Goal: Task Accomplishment & Management: Use online tool/utility

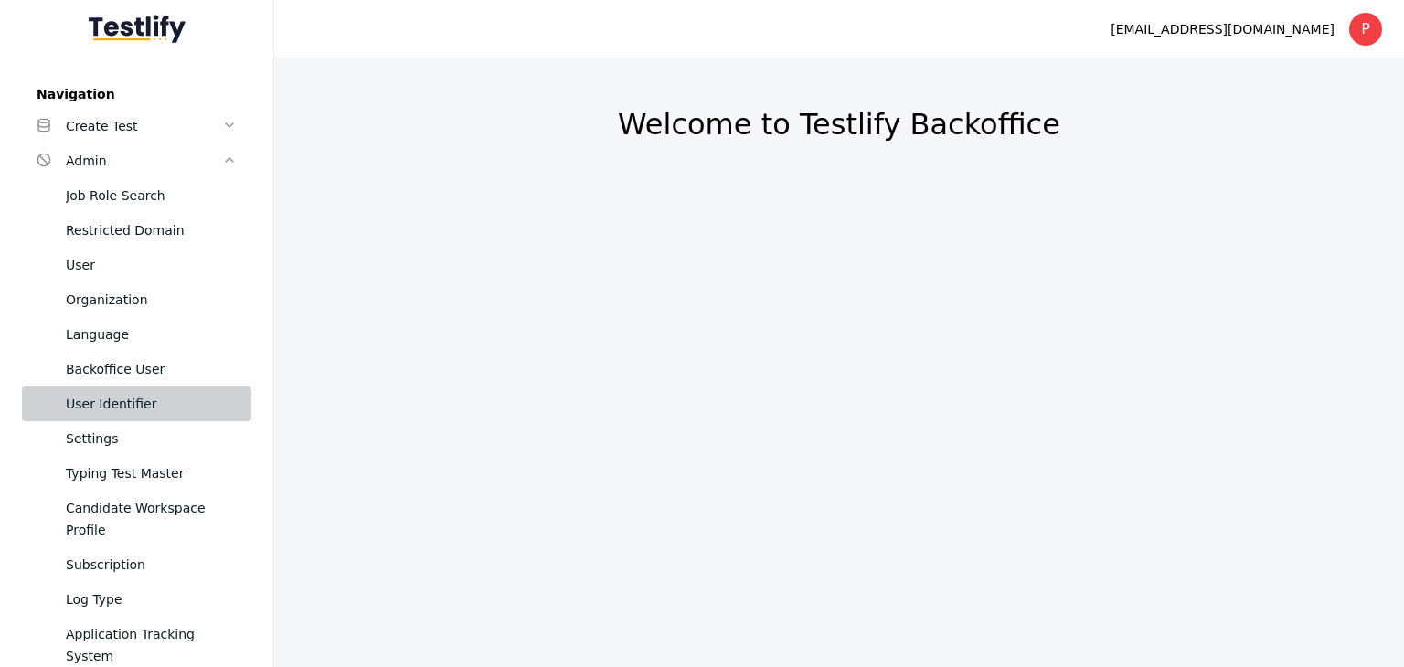
click at [129, 409] on div "User Identifier" at bounding box center [151, 404] width 171 height 22
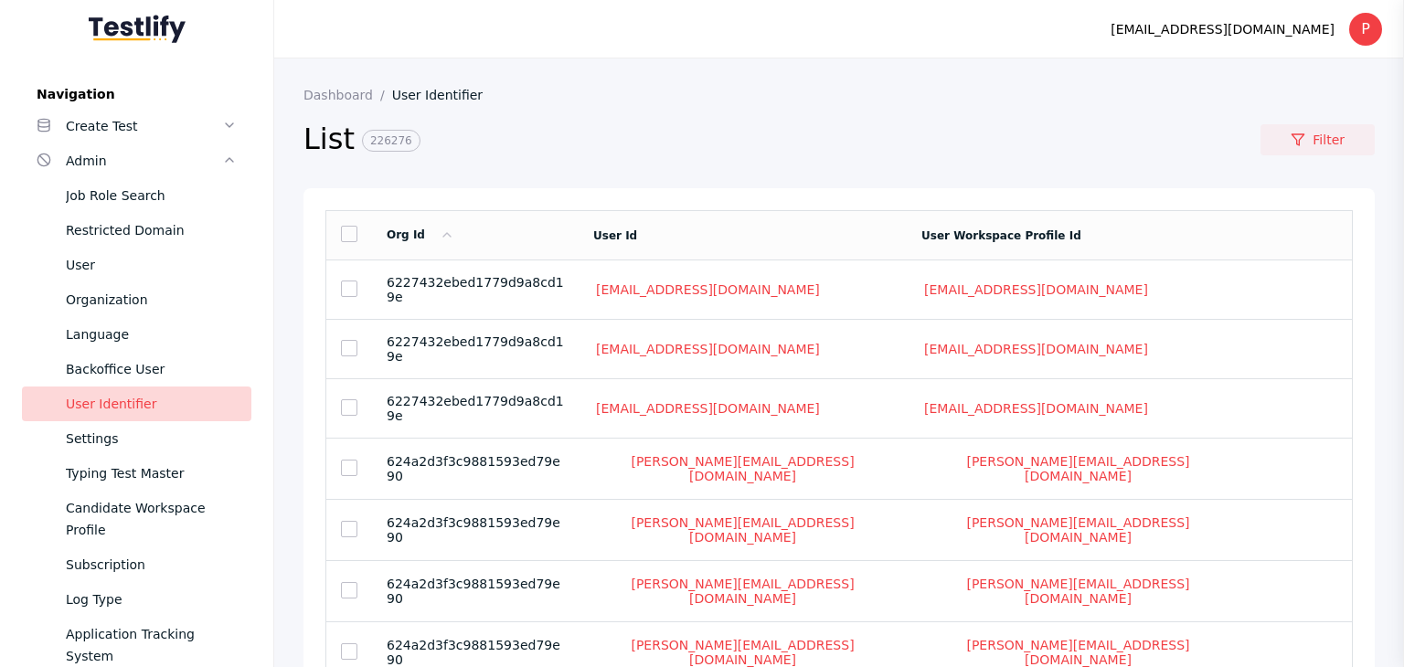
click at [1292, 144] on icon at bounding box center [1298, 140] width 15 height 15
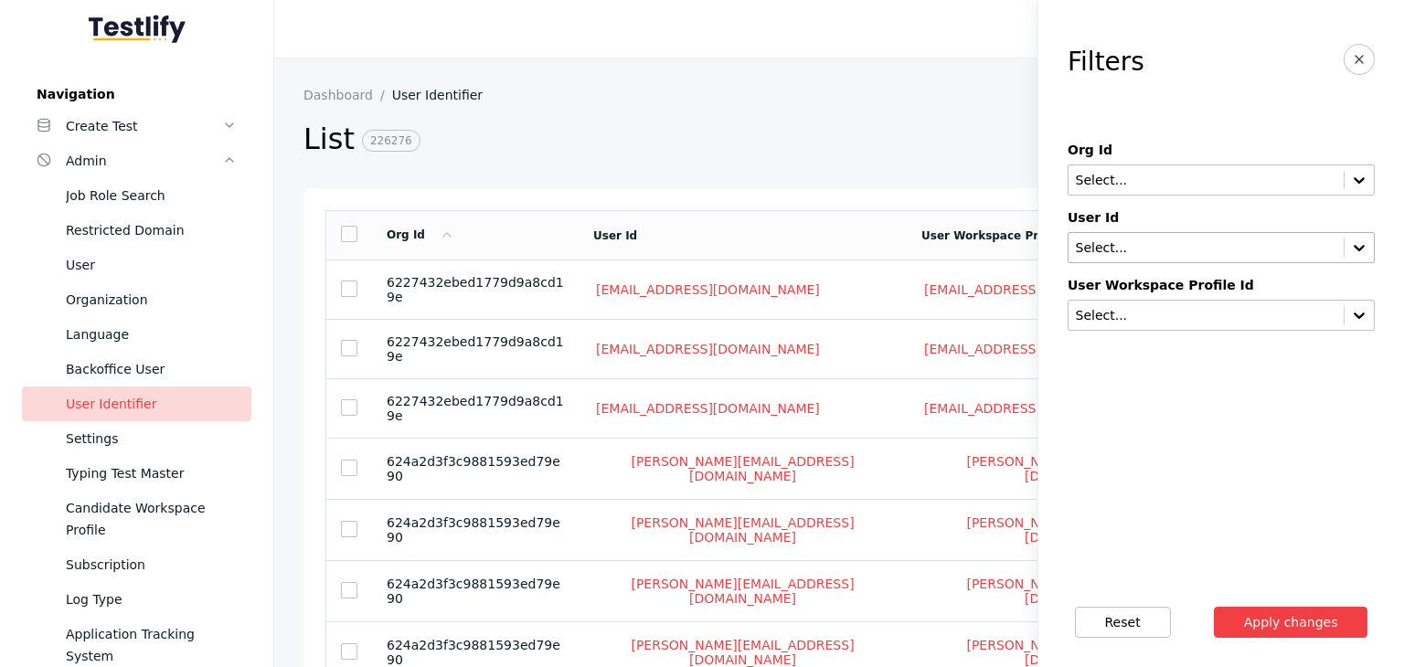
click at [1168, 242] on input "text" at bounding box center [1206, 248] width 264 height 15
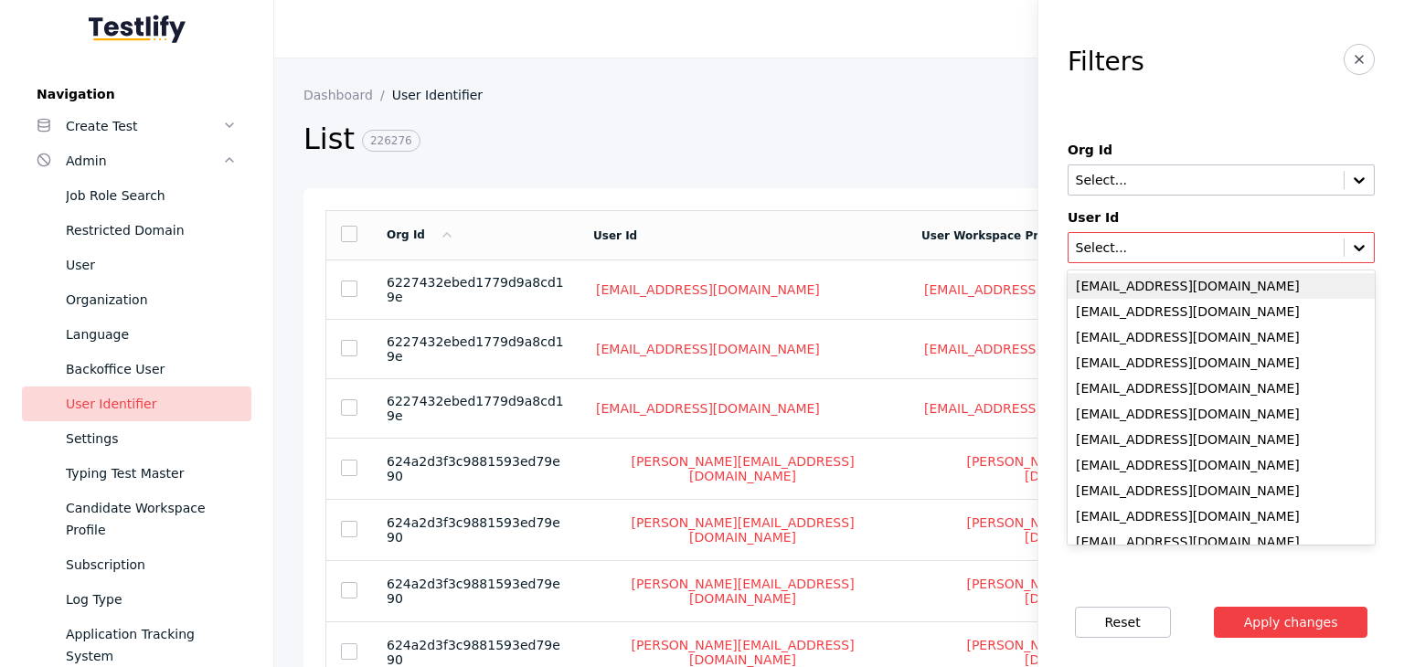
paste input "**********"
type input "**********"
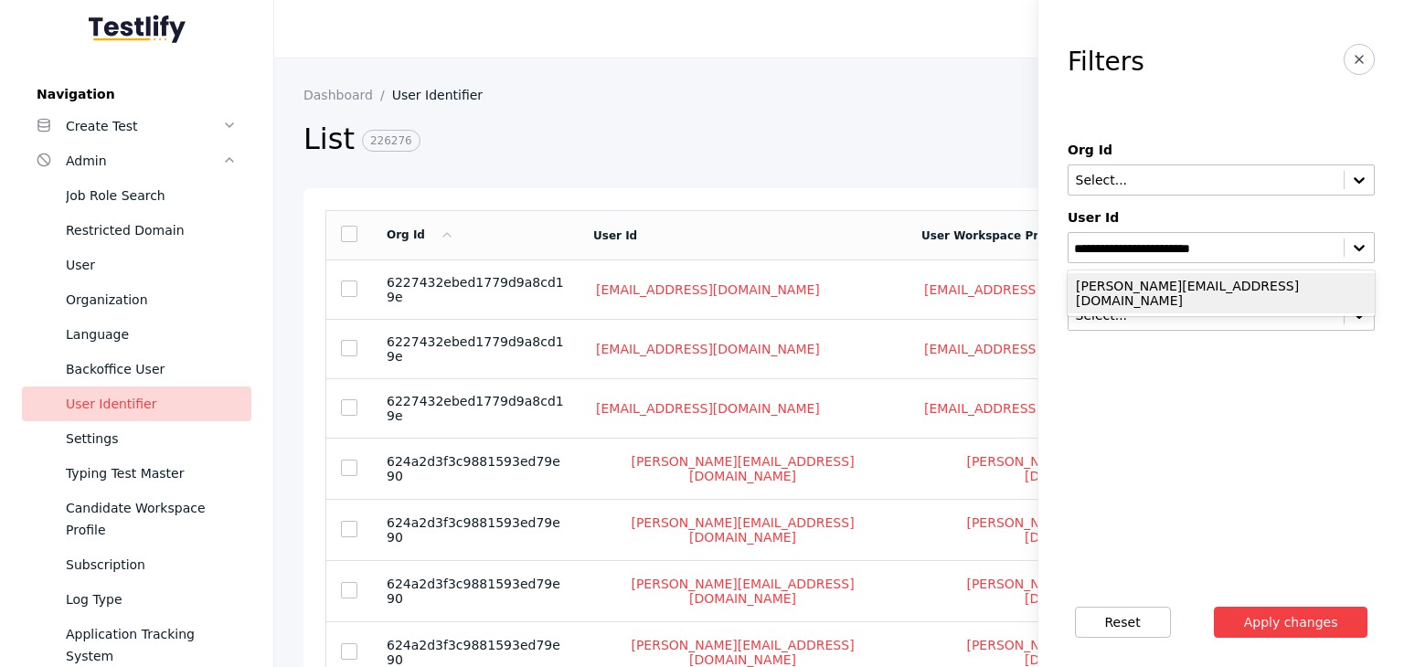
click at [1163, 291] on div "[PERSON_NAME][EMAIL_ADDRESS][DOMAIN_NAME]" at bounding box center [1221, 293] width 307 height 40
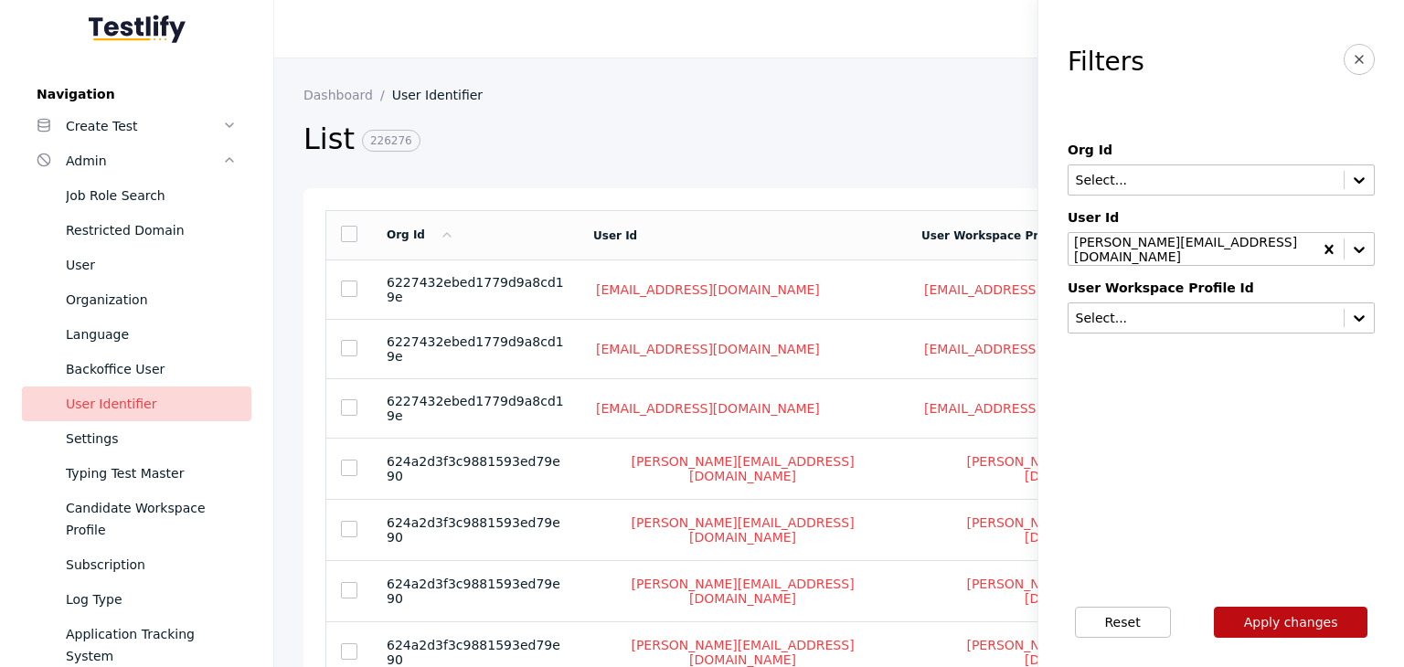
click at [1263, 619] on button "Apply changes" at bounding box center [1291, 622] width 154 height 31
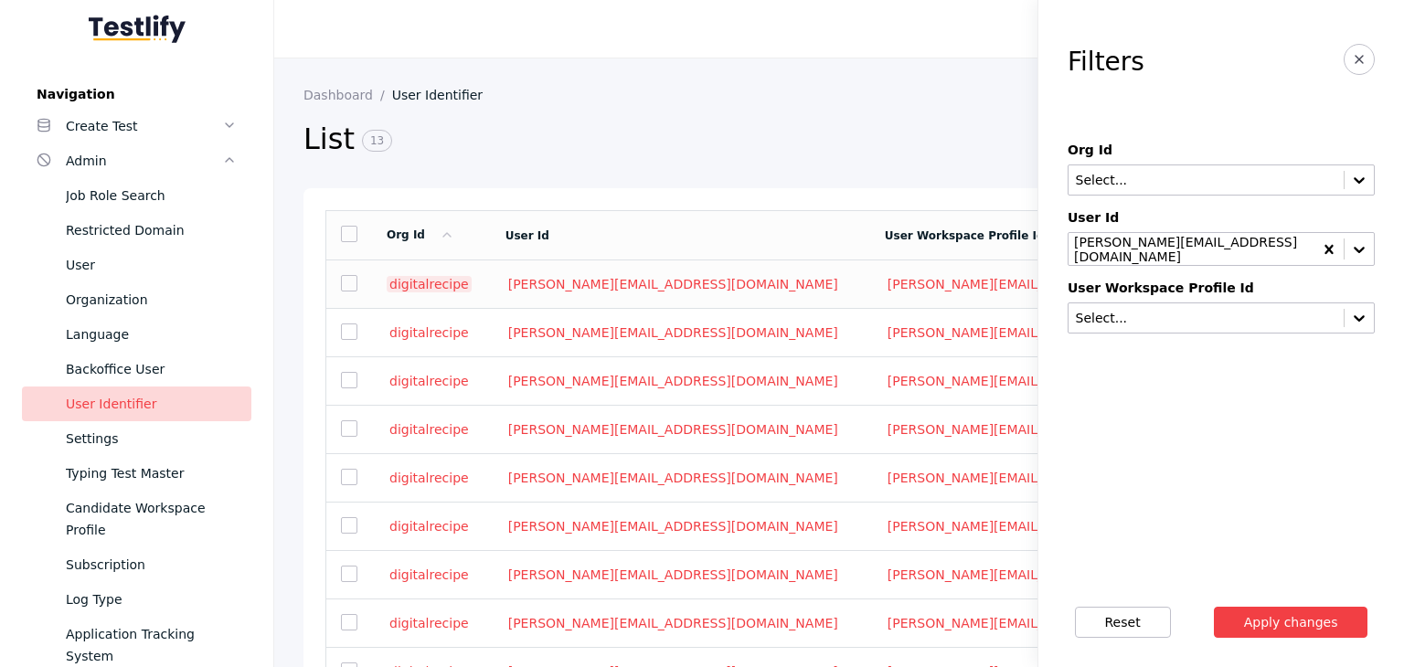
click at [424, 281] on link "digitalrecipe" at bounding box center [429, 284] width 85 height 16
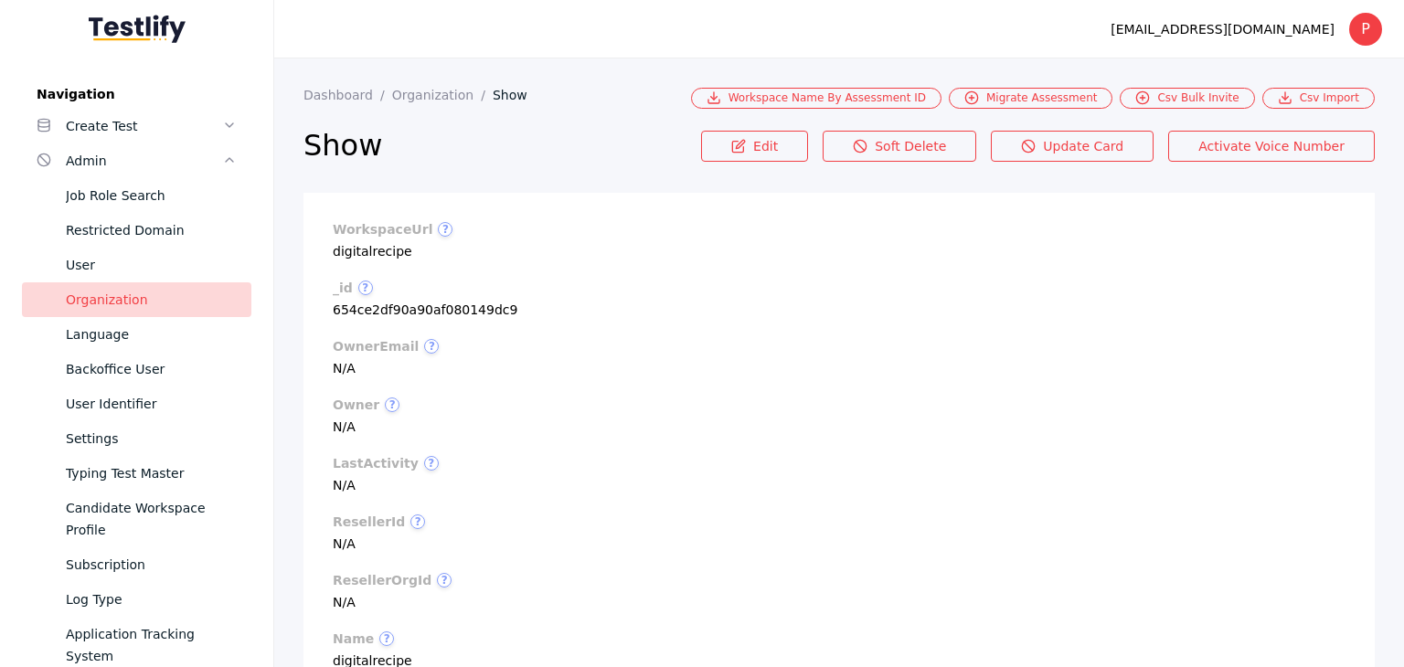
click at [371, 247] on section "workspaceUrl ? digitalrecipe" at bounding box center [839, 240] width 1013 height 37
copy section "digitalrecipe"
click at [118, 421] on link "Settings" at bounding box center [136, 438] width 229 height 35
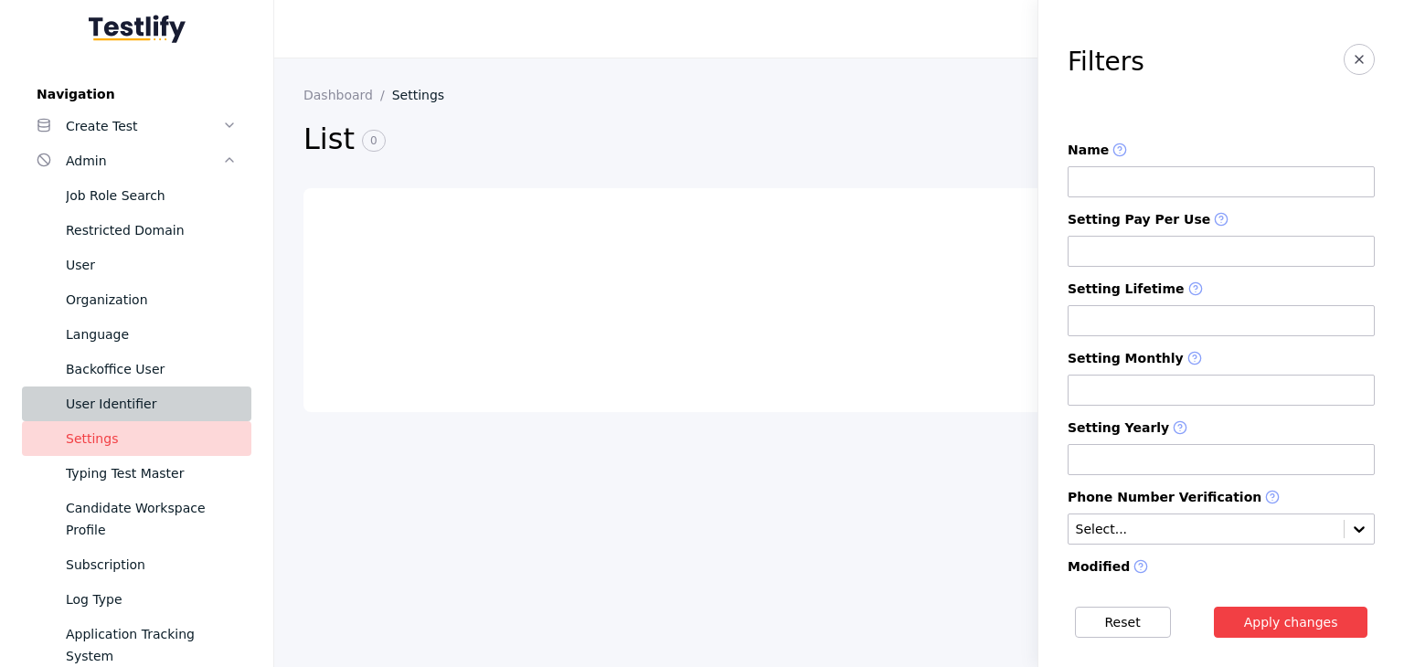
click at [121, 408] on div "User Identifier" at bounding box center [151, 404] width 171 height 22
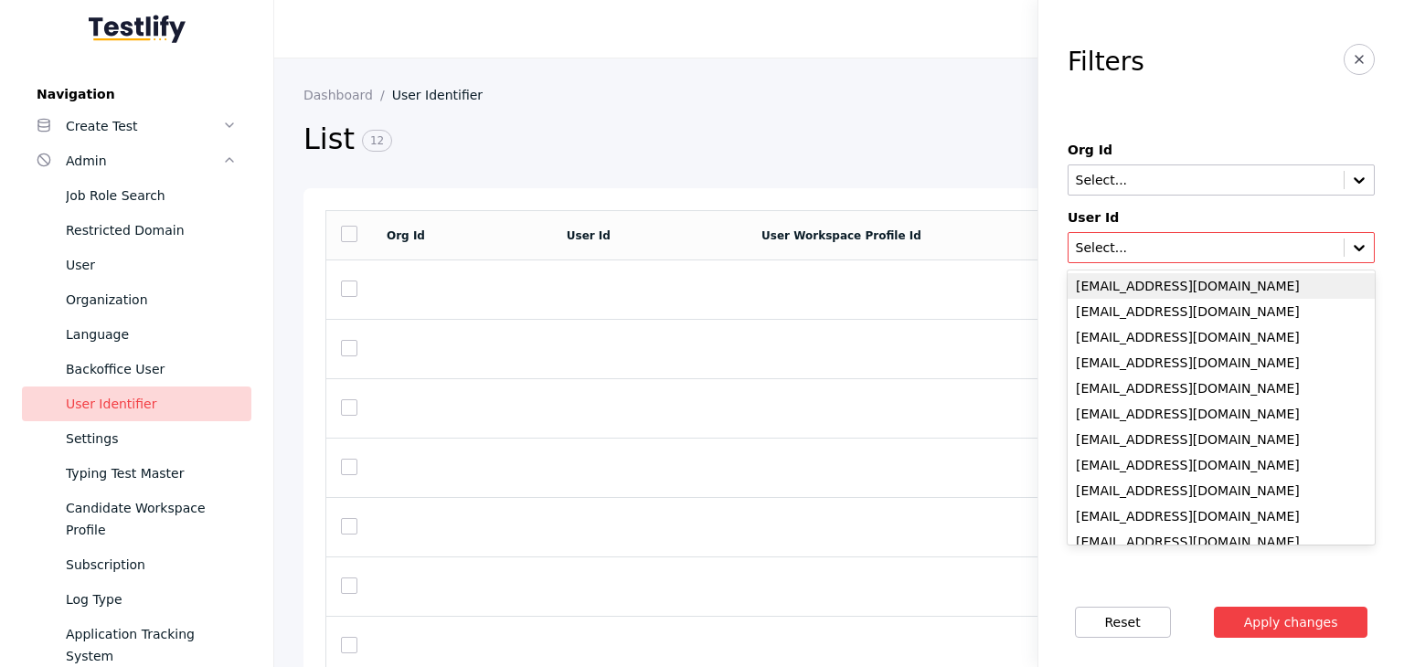
click at [1108, 247] on input "text" at bounding box center [1206, 248] width 264 height 15
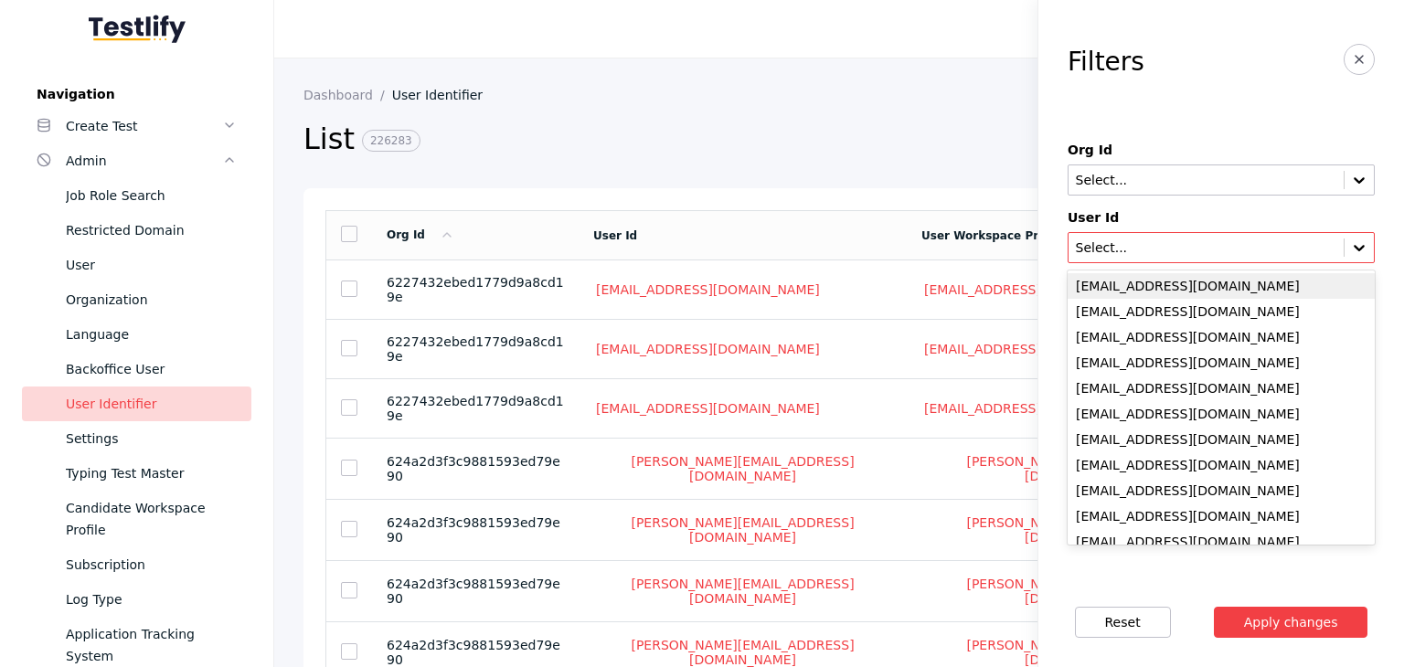
paste input "**********"
type input "**********"
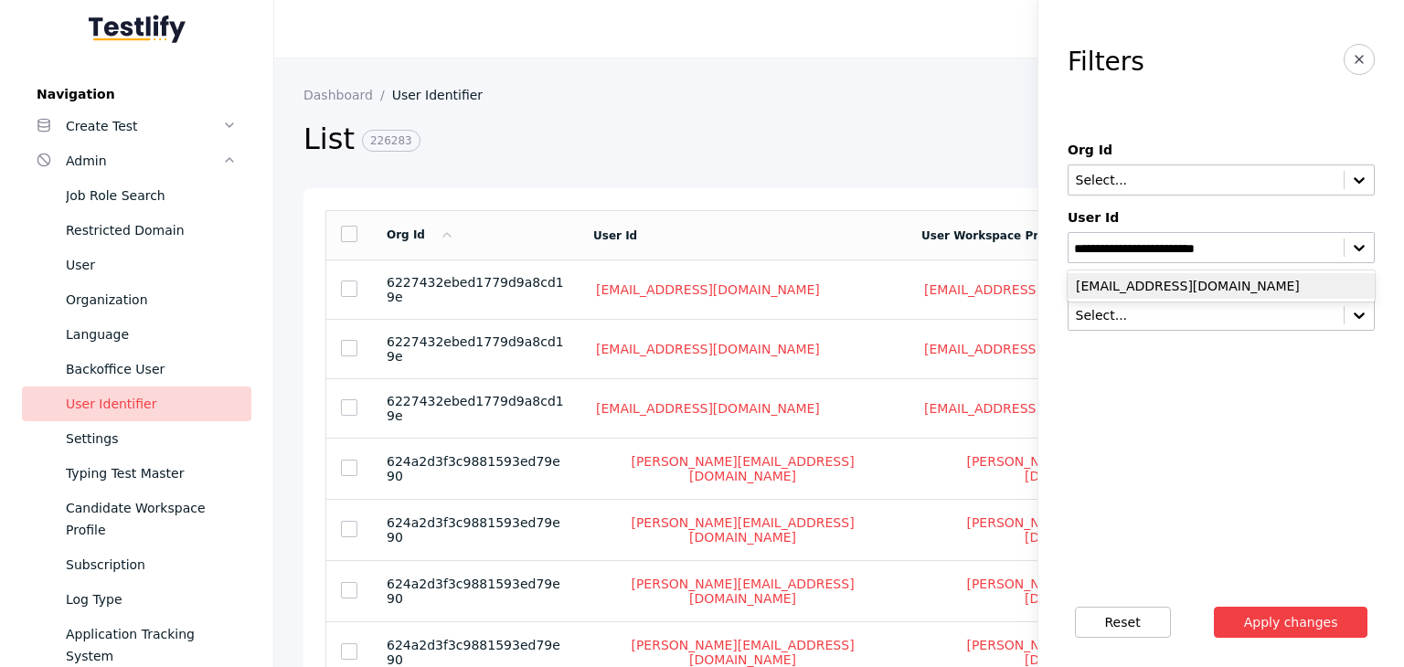
click at [1177, 293] on div "[EMAIL_ADDRESS][DOMAIN_NAME]" at bounding box center [1221, 286] width 307 height 26
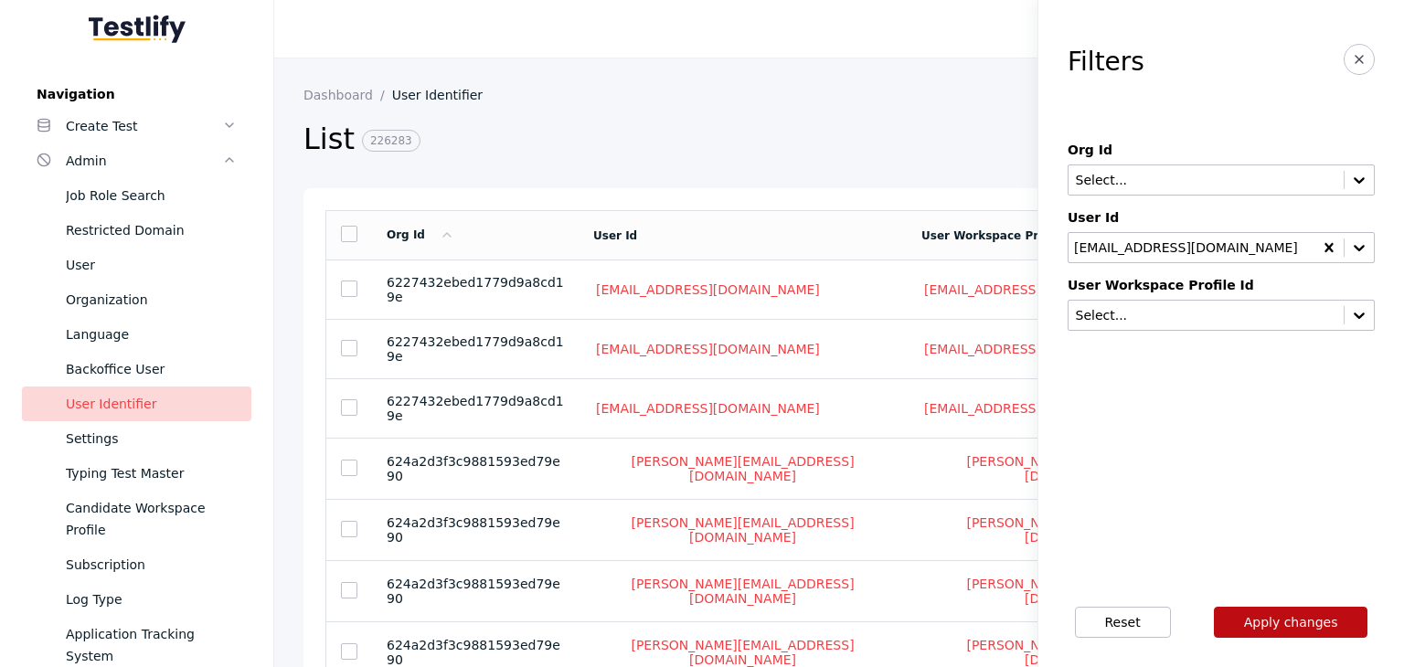
click at [1270, 623] on button "Apply changes" at bounding box center [1291, 622] width 154 height 31
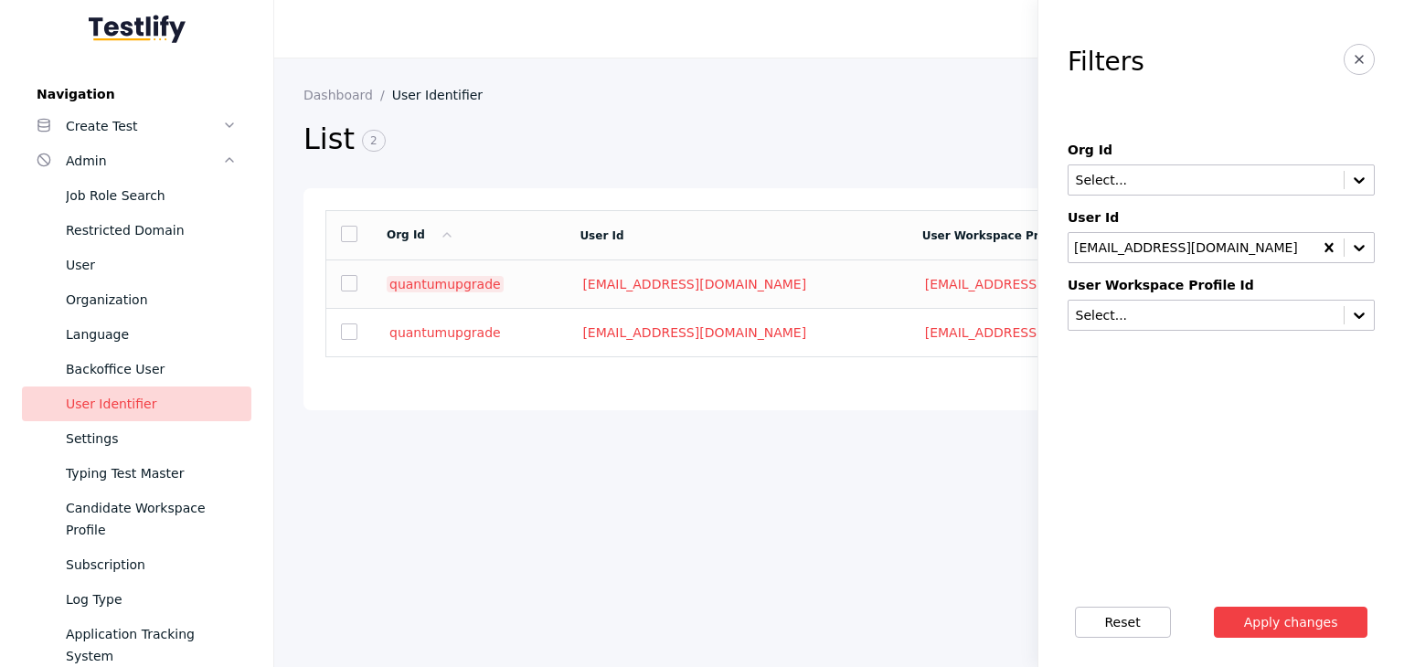
click at [450, 290] on link "quantumupgrade" at bounding box center [445, 284] width 117 height 16
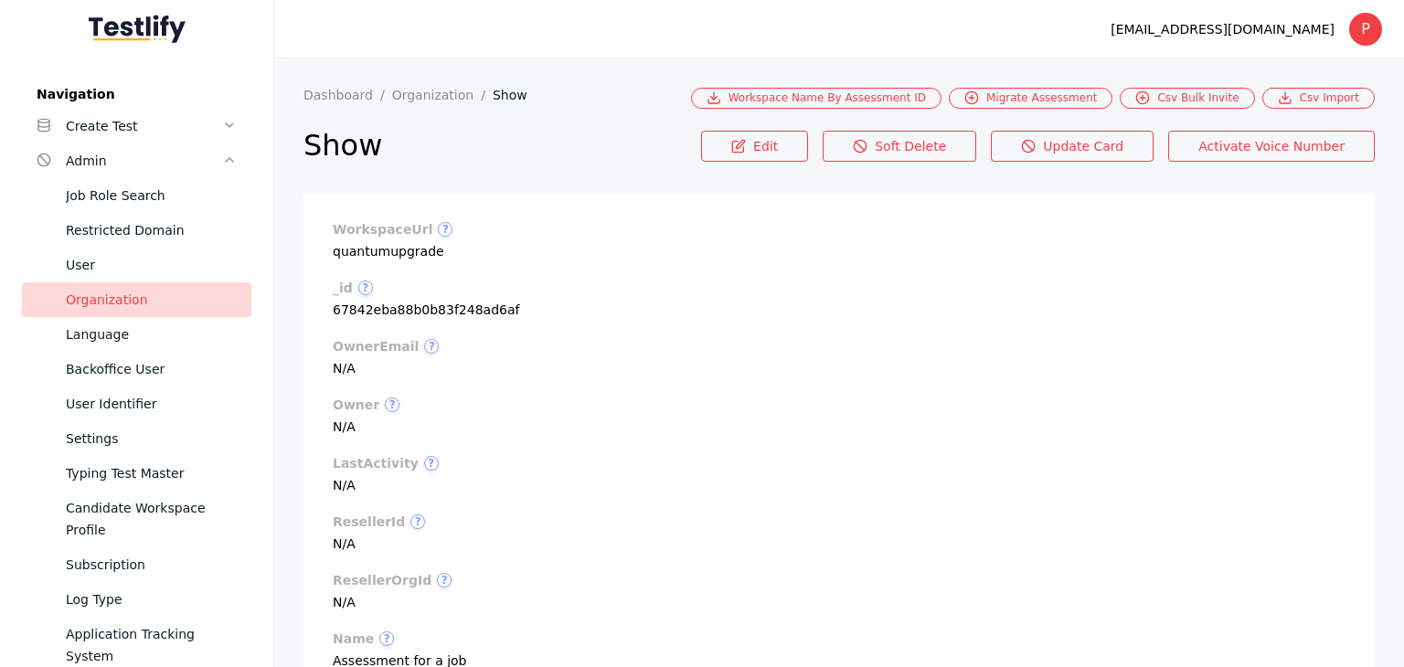
click at [388, 246] on section "workspaceUrl ? quantumupgrade" at bounding box center [839, 240] width 1013 height 37
copy section "quantumupgrade"
drag, startPoint x: 126, startPoint y: 402, endPoint x: 249, endPoint y: 385, distance: 123.7
click at [126, 402] on div "User Identifier" at bounding box center [151, 404] width 171 height 22
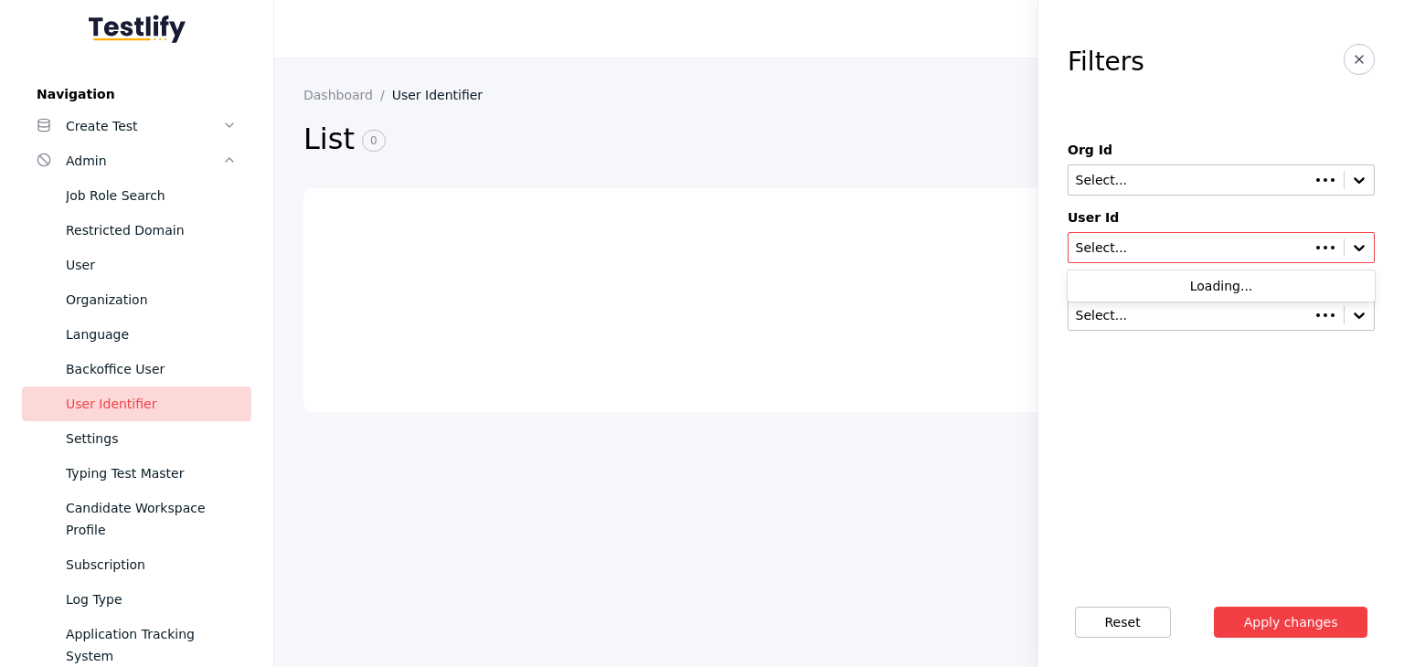
click at [1159, 241] on input "text" at bounding box center [1189, 248] width 231 height 15
paste input "**********"
type input "**********"
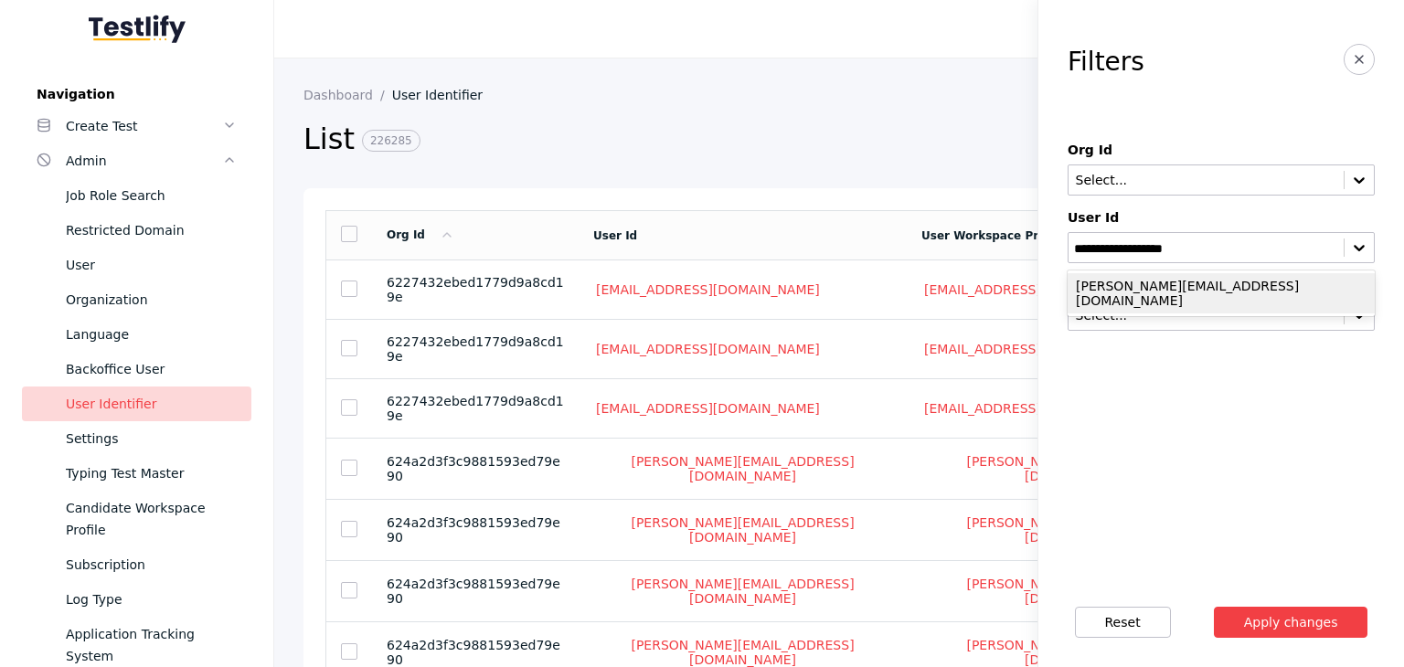
click at [1149, 288] on div "[PERSON_NAME][EMAIL_ADDRESS][DOMAIN_NAME]" at bounding box center [1221, 293] width 307 height 40
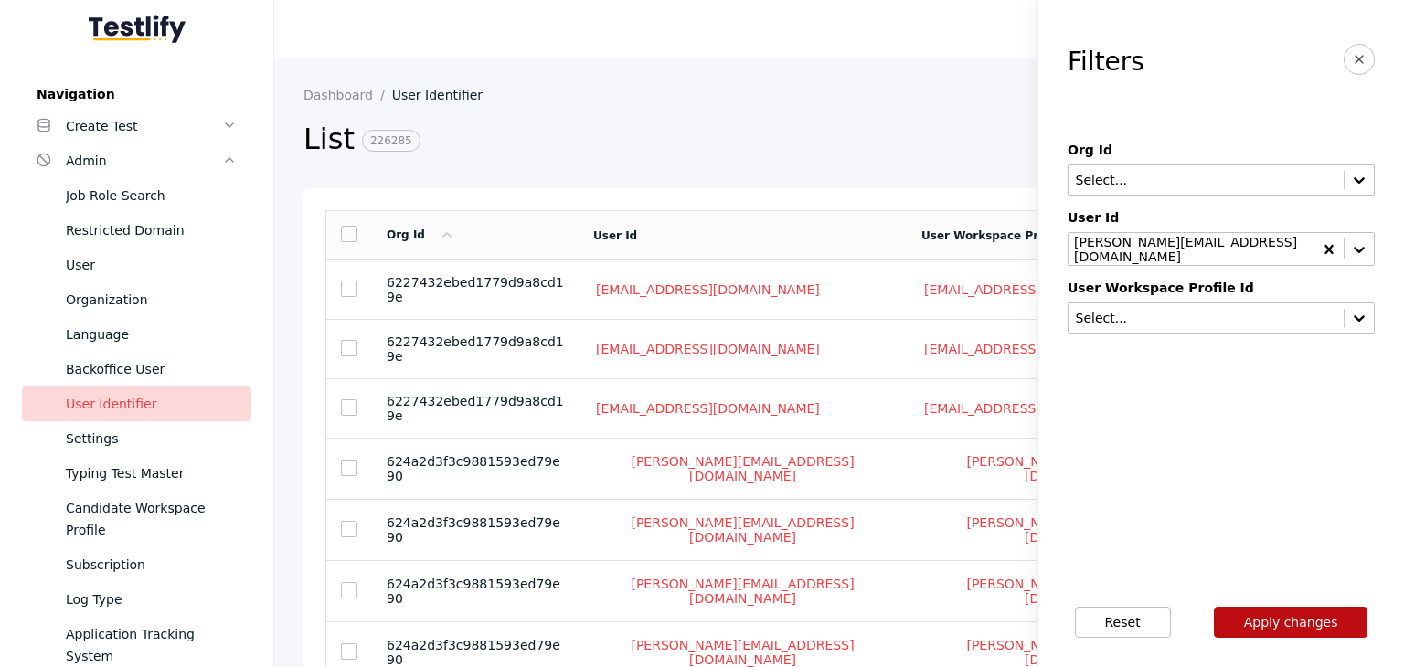
click at [1279, 613] on button "Apply changes" at bounding box center [1291, 622] width 154 height 31
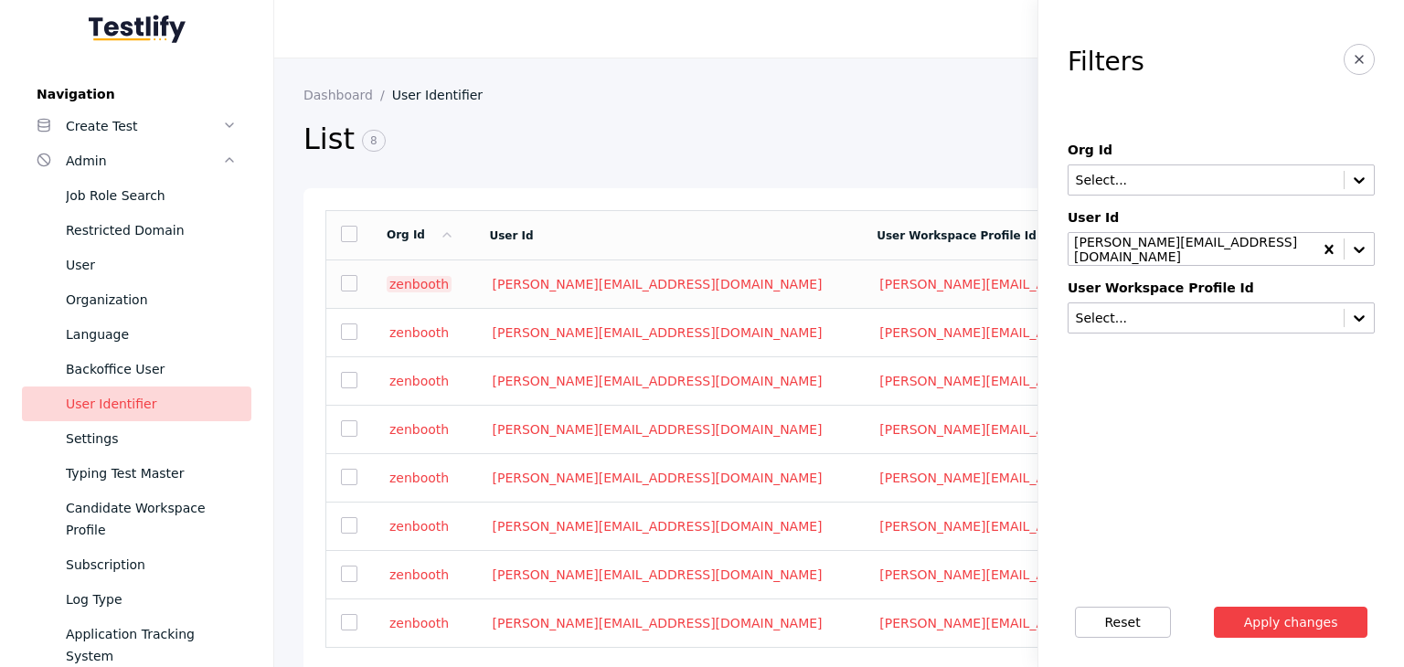
click at [414, 289] on link "zenbooth" at bounding box center [419, 284] width 65 height 16
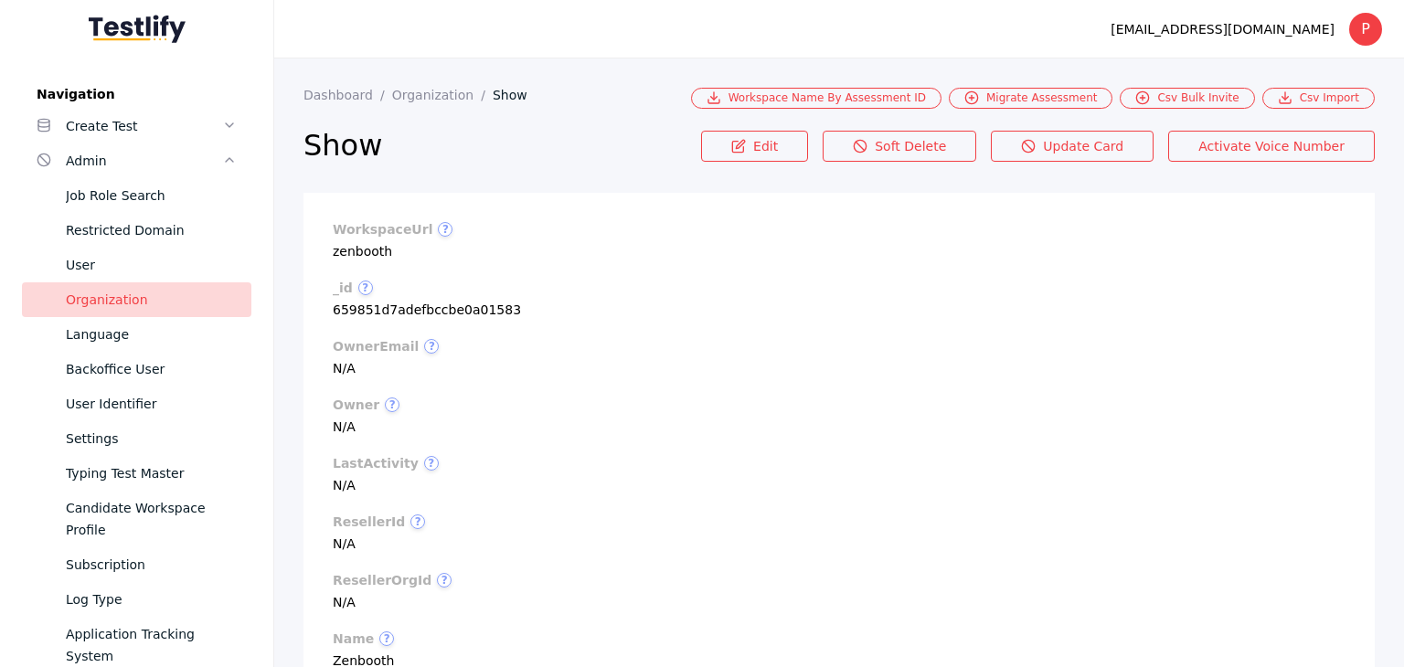
click at [358, 250] on section "workspaceUrl ? zenbooth" at bounding box center [839, 240] width 1013 height 37
copy section "zenbooth"
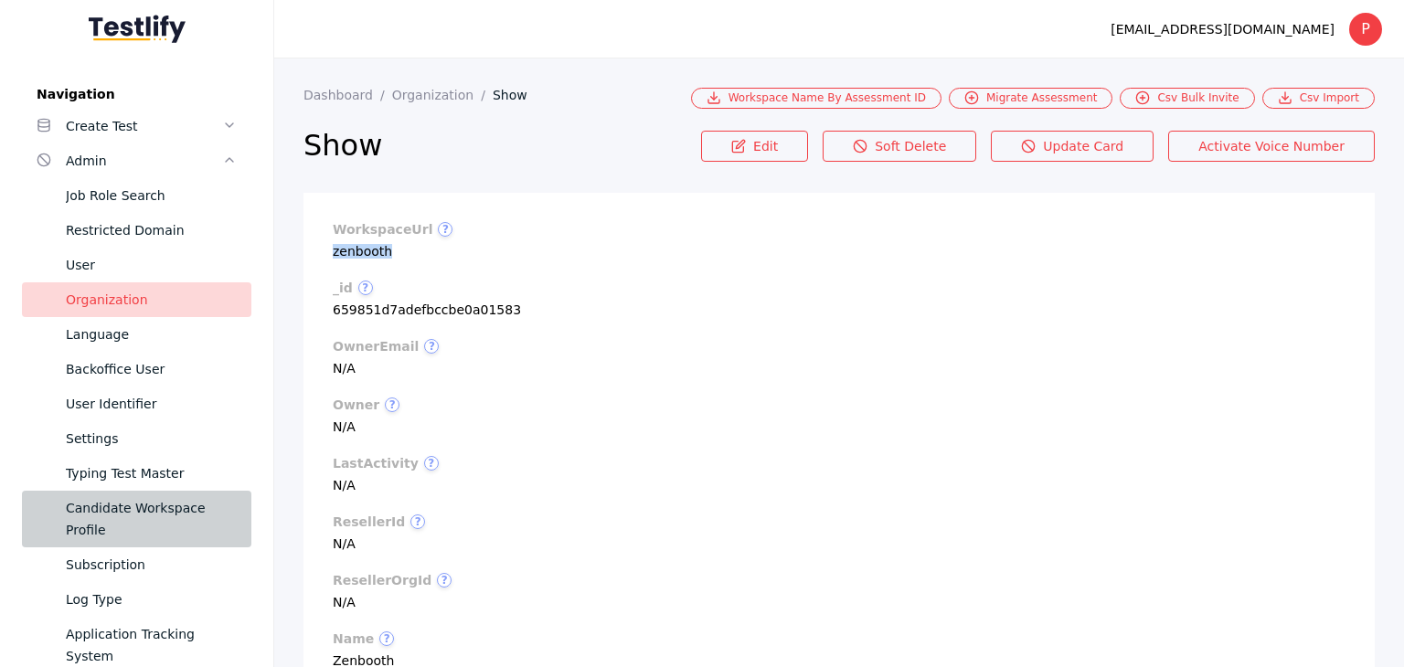
click at [144, 516] on div "Candidate Workspace Profile" at bounding box center [151, 519] width 171 height 44
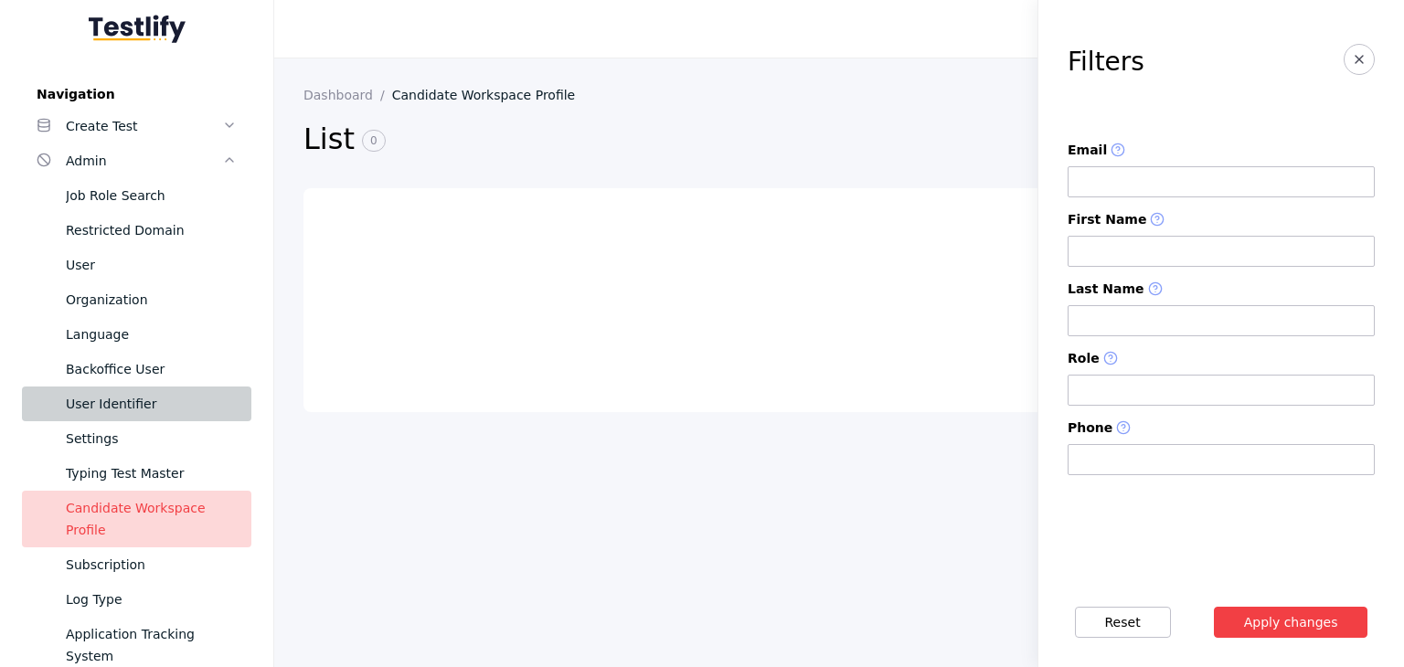
click at [172, 397] on div "User Identifier" at bounding box center [151, 404] width 171 height 22
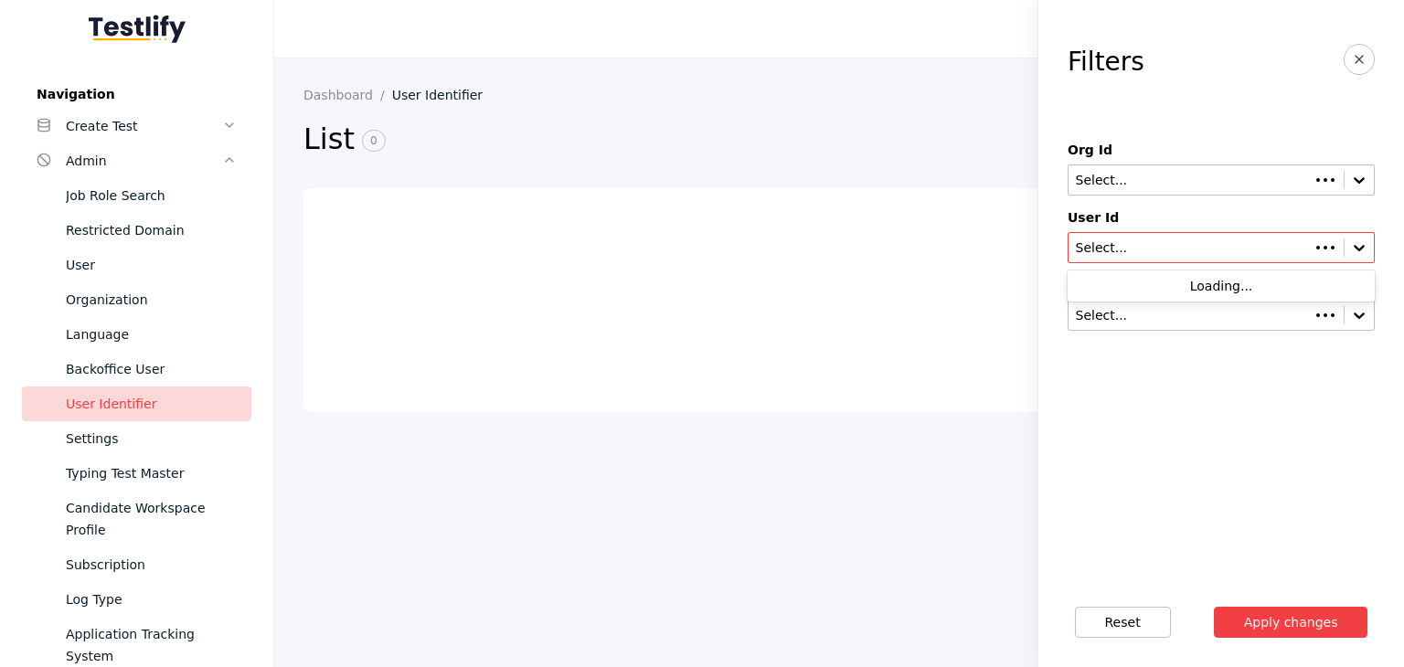
click at [1124, 242] on input "text" at bounding box center [1189, 248] width 231 height 15
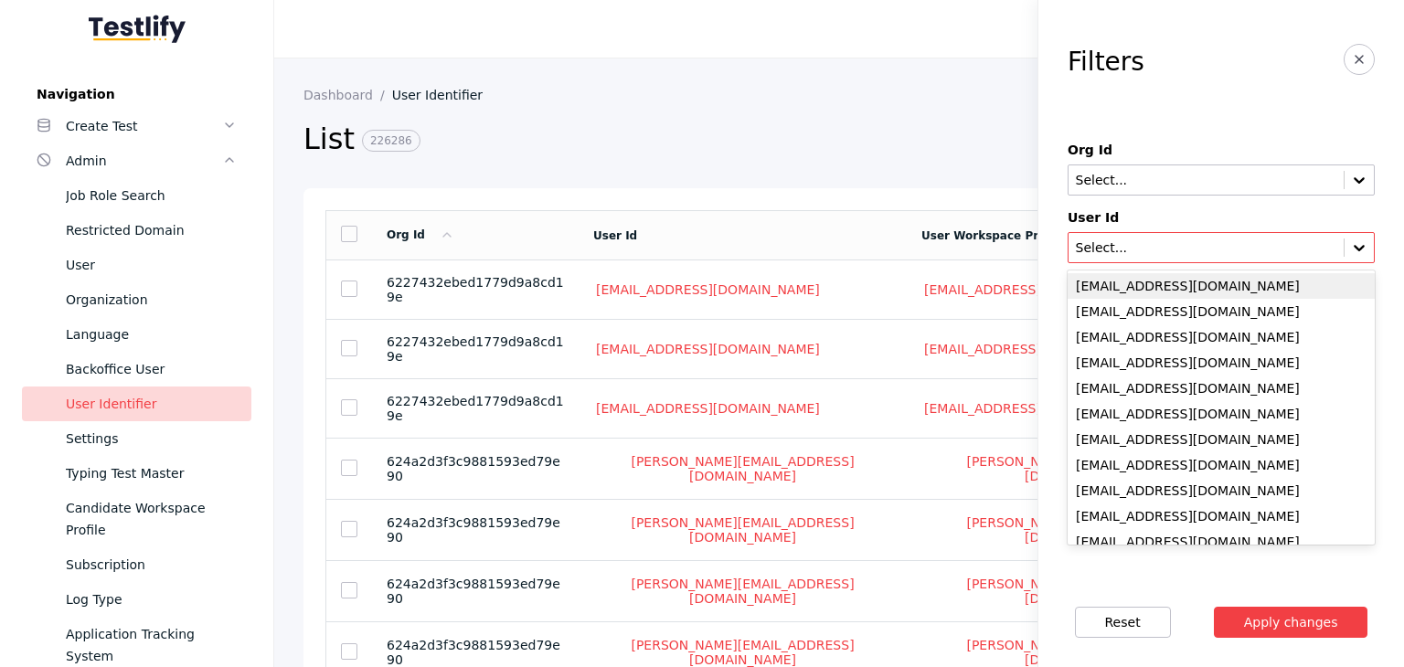
paste input "**********"
type input "**********"
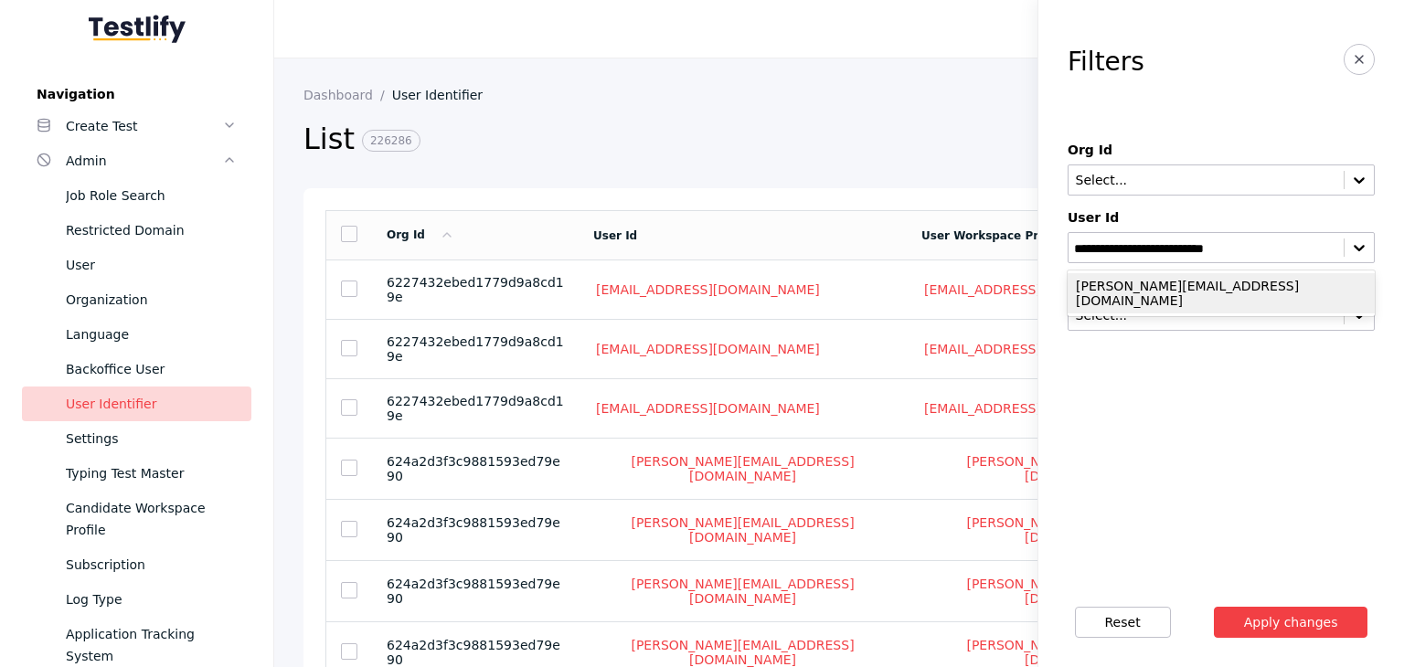
click at [1148, 290] on div "[PERSON_NAME][EMAIL_ADDRESS][DOMAIN_NAME]" at bounding box center [1221, 293] width 307 height 40
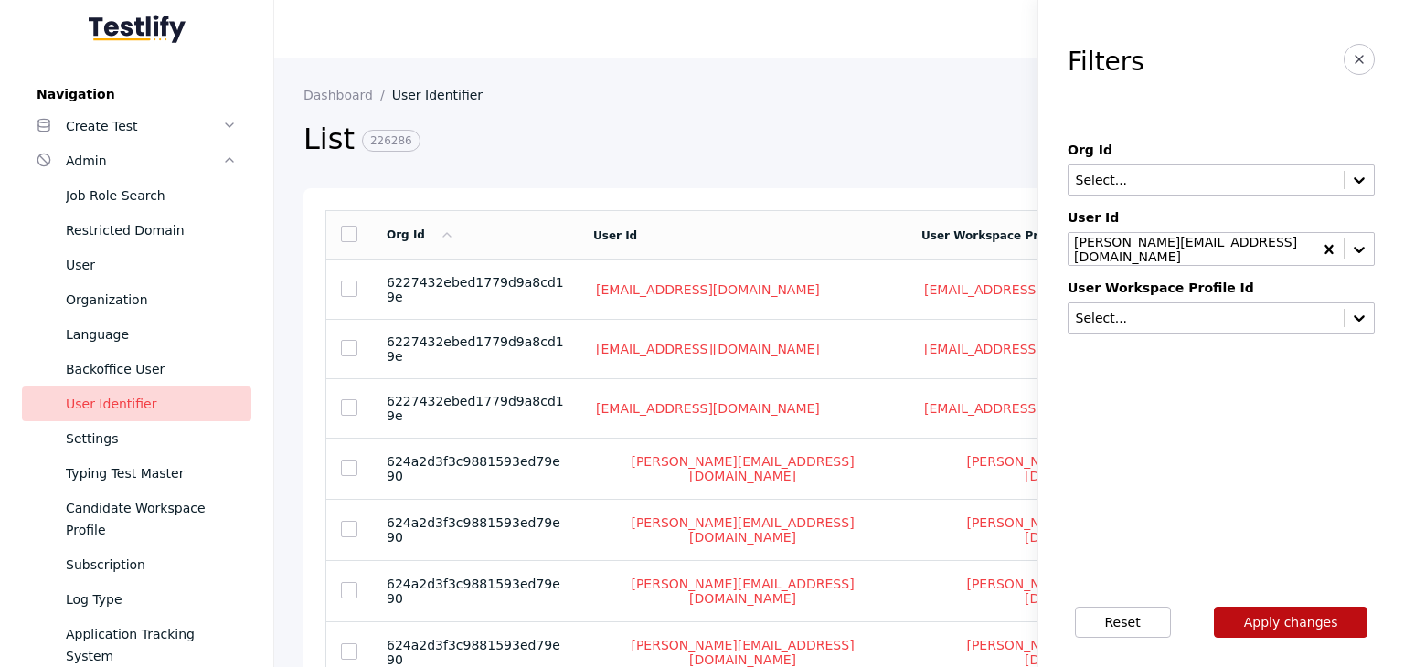
drag, startPoint x: 1244, startPoint y: 621, endPoint x: 1254, endPoint y: 618, distance: 10.4
click at [1243, 621] on button "Apply changes" at bounding box center [1291, 622] width 154 height 31
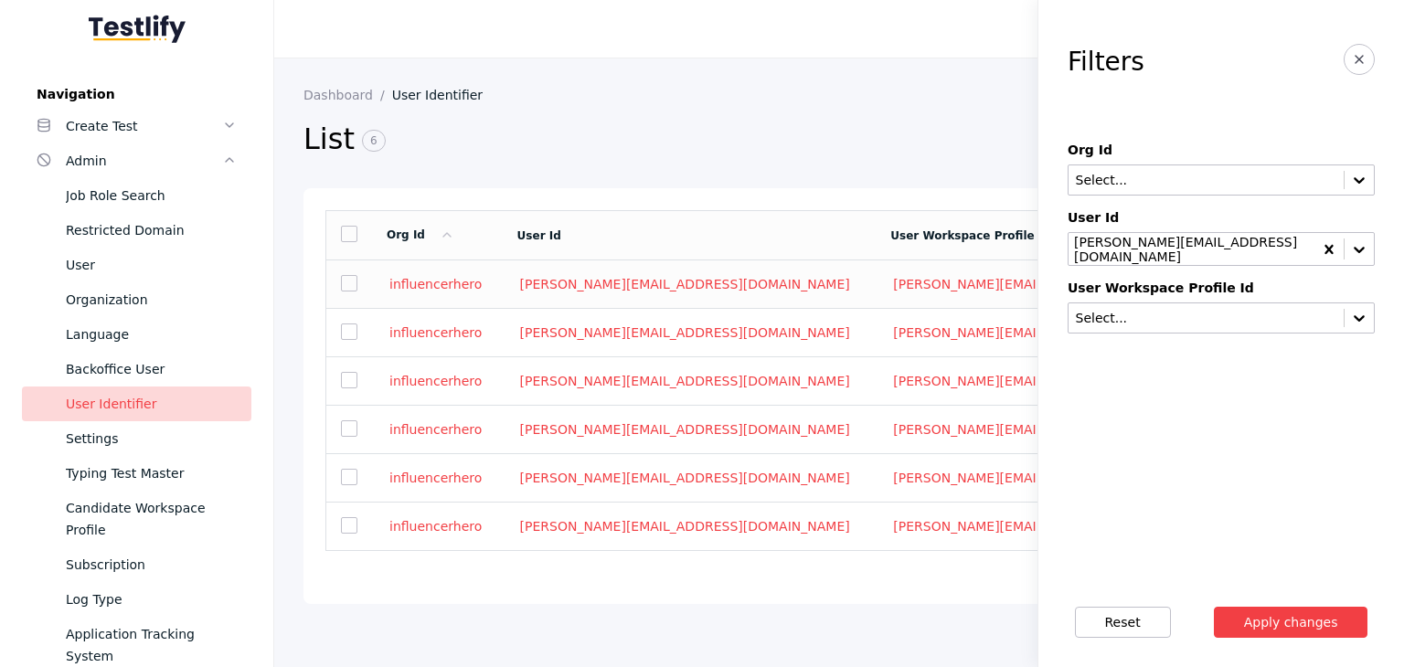
click at [476, 282] on section "influencerhero" at bounding box center [437, 284] width 101 height 16
click at [457, 283] on link "influencerhero" at bounding box center [436, 284] width 98 height 16
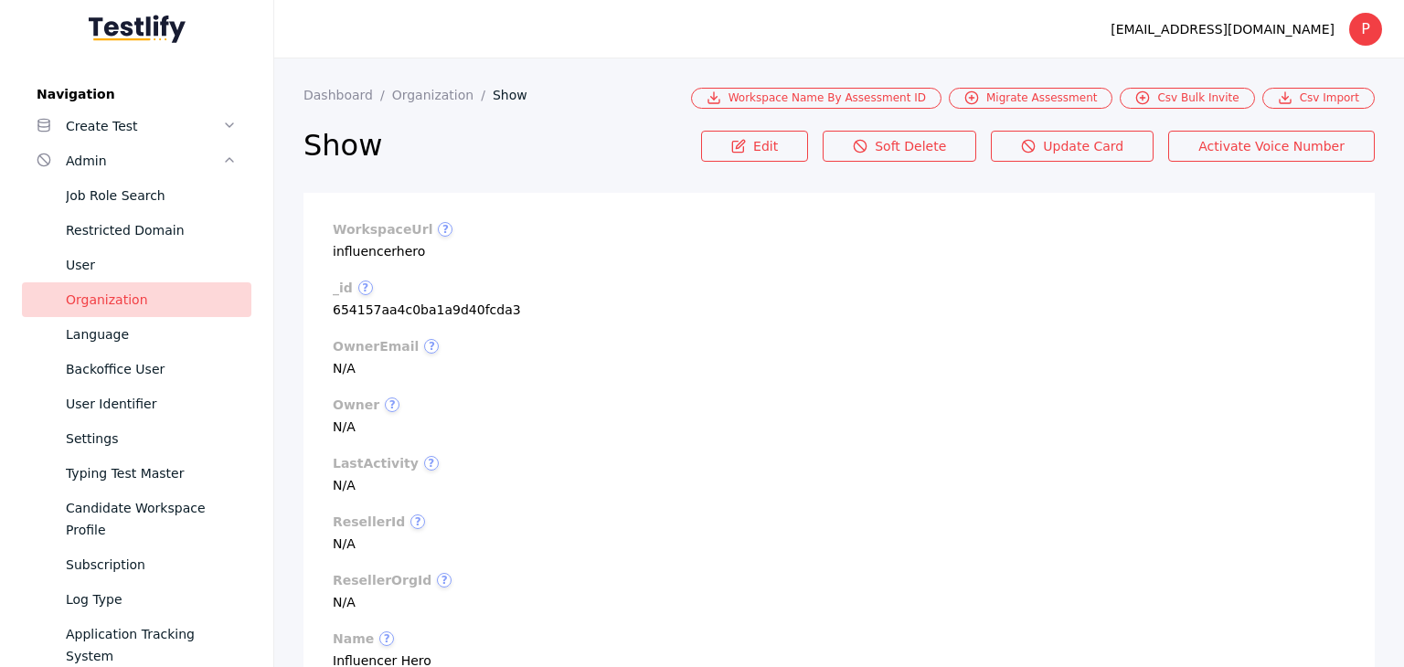
click at [348, 258] on section "workspaceUrl ? [GEOGRAPHIC_DATA]" at bounding box center [839, 240] width 1013 height 37
copy section "influencerhero"
click at [180, 300] on div "Organization" at bounding box center [151, 300] width 171 height 22
